Goal: Task Accomplishment & Management: Use online tool/utility

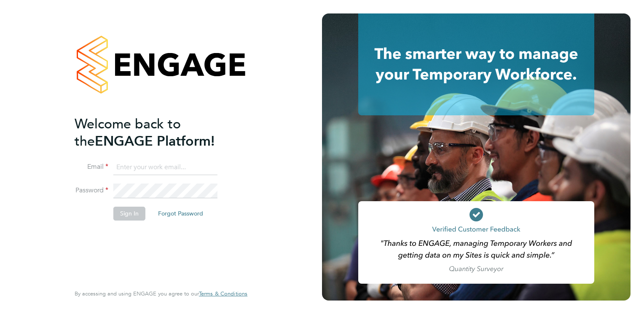
type input "darren.hurst@hmsworks.co.uk"
click at [125, 213] on button "Sign In" at bounding box center [129, 213] width 32 height 13
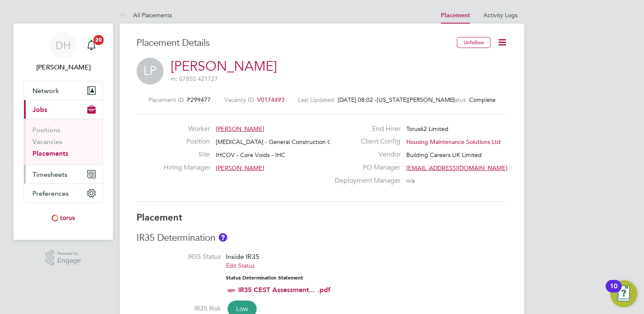
click at [58, 175] on span "Timesheets" at bounding box center [49, 175] width 35 height 8
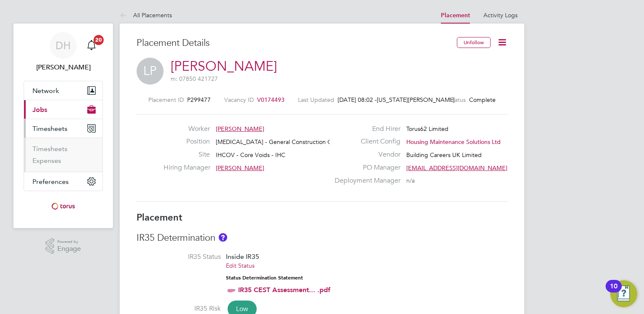
click at [93, 128] on icon "Main navigation" at bounding box center [91, 128] width 8 height 8
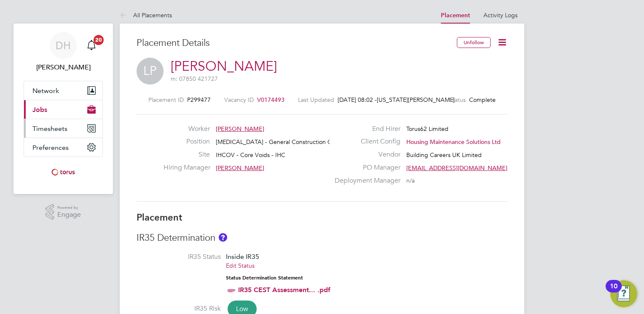
click at [94, 127] on icon "Main navigation" at bounding box center [92, 129] width 8 height 8
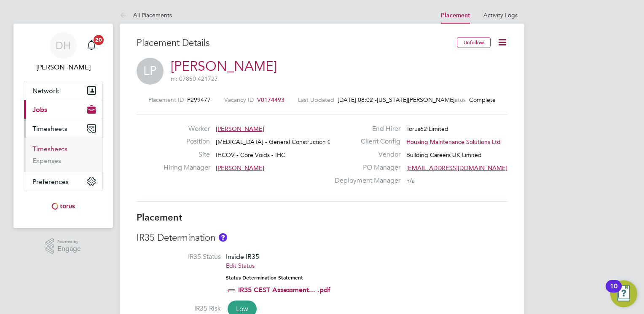
click at [57, 150] on link "Timesheets" at bounding box center [49, 149] width 35 height 8
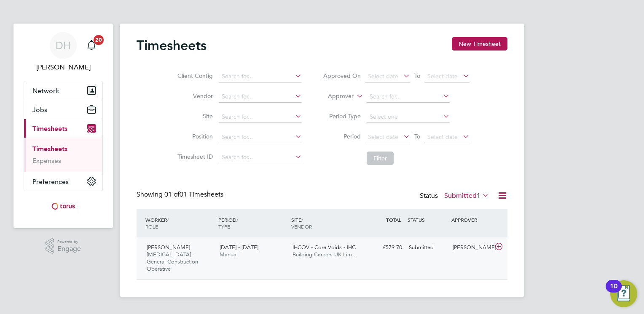
click at [303, 256] on span "Building Careers UK Lim…" at bounding box center [324, 254] width 65 height 7
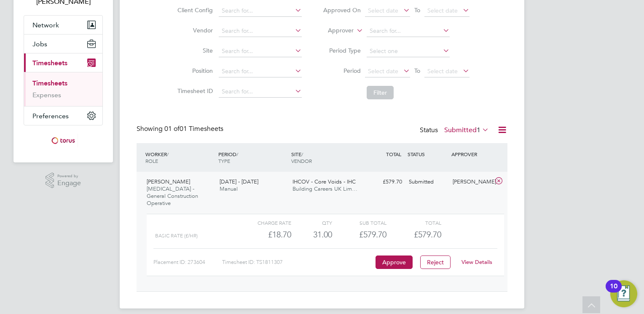
click at [485, 259] on link "View Details" at bounding box center [476, 262] width 31 height 7
click at [394, 256] on button "Approve" at bounding box center [393, 262] width 37 height 13
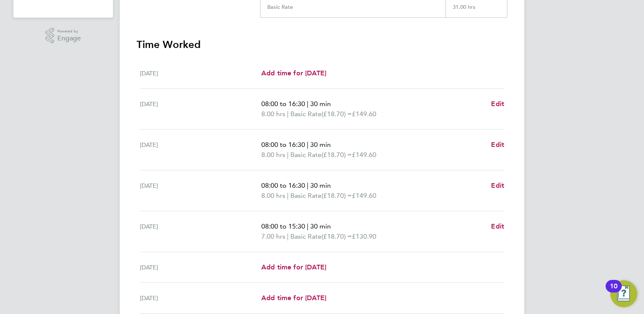
scroll to position [283, 0]
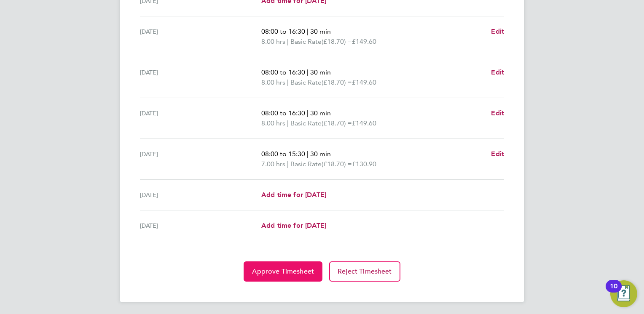
click at [289, 271] on span "Approve Timesheet" at bounding box center [283, 272] width 62 height 8
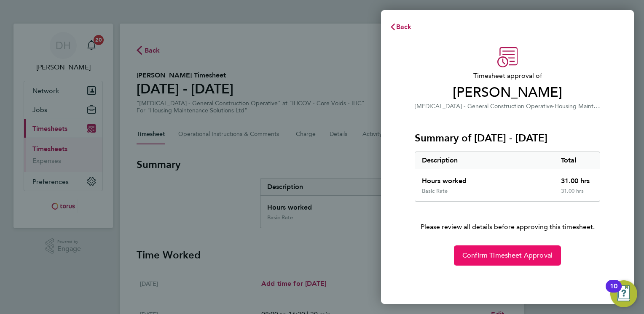
click at [484, 254] on span "Confirm Timesheet Approval" at bounding box center [507, 256] width 90 height 8
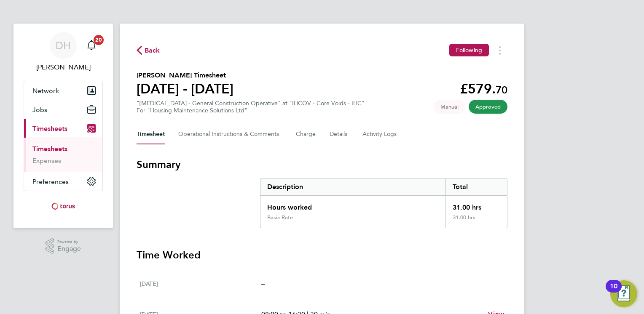
click at [49, 148] on link "Timesheets" at bounding box center [49, 149] width 35 height 8
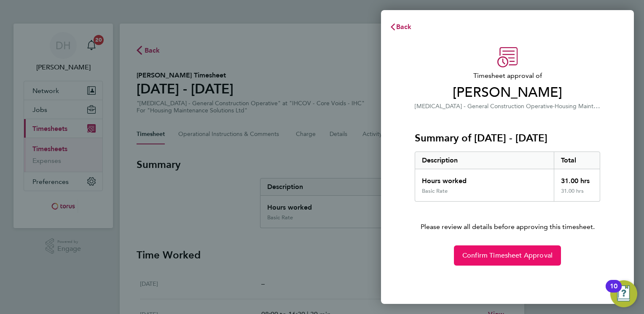
click at [503, 259] on span "Confirm Timesheet Approval" at bounding box center [507, 256] width 90 height 8
